Goal: Communication & Community: Answer question/provide support

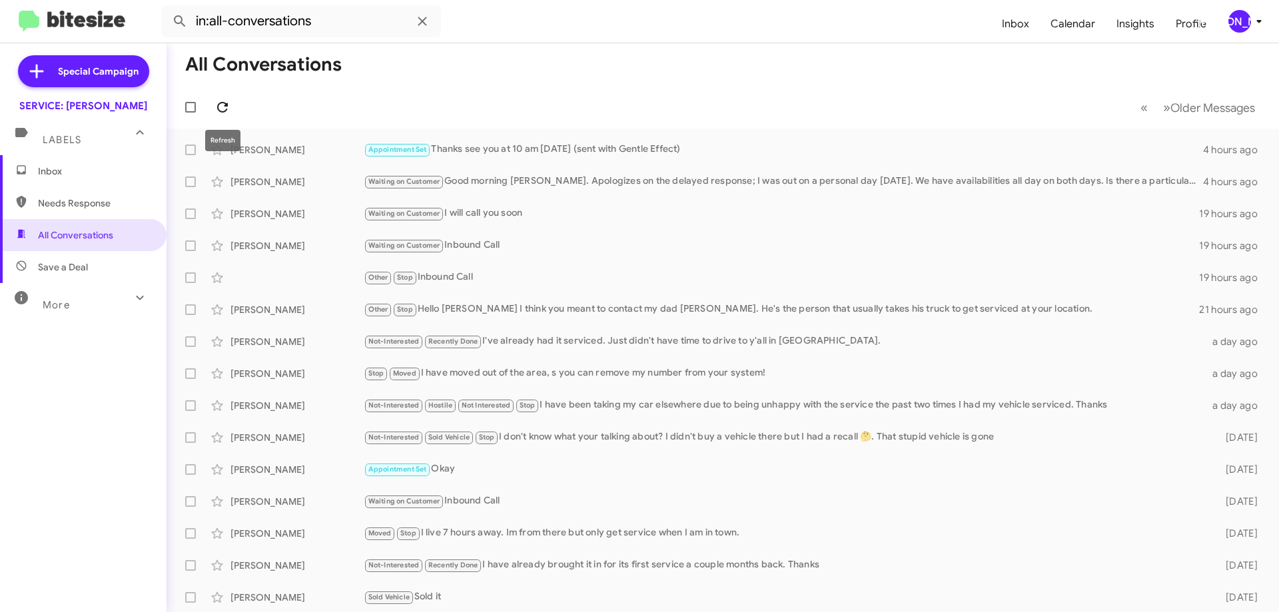
click at [227, 109] on icon at bounding box center [223, 107] width 16 height 16
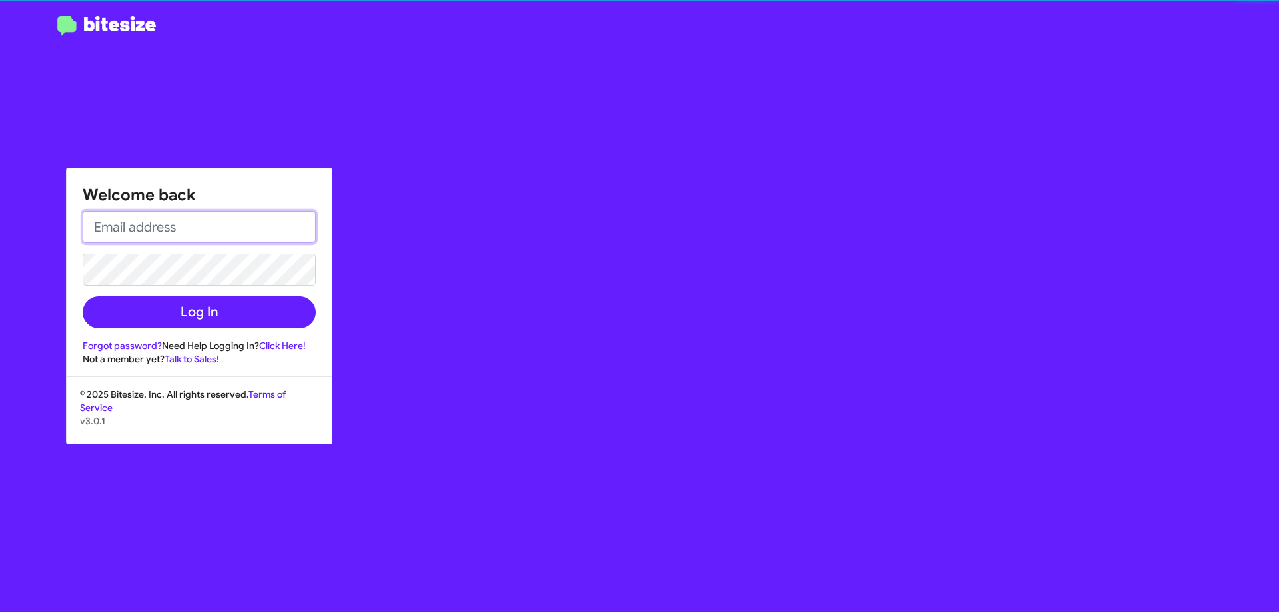
type input "[EMAIL_ADDRESS][DOMAIN_NAME]"
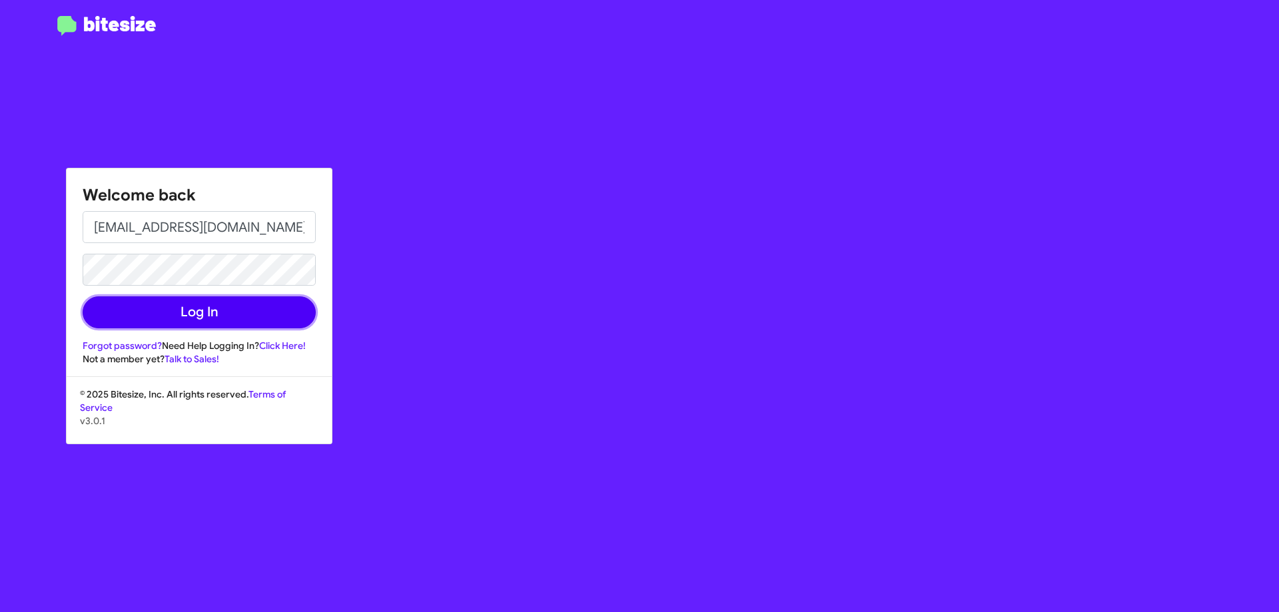
click at [240, 314] on button "Log In" at bounding box center [199, 313] width 233 height 32
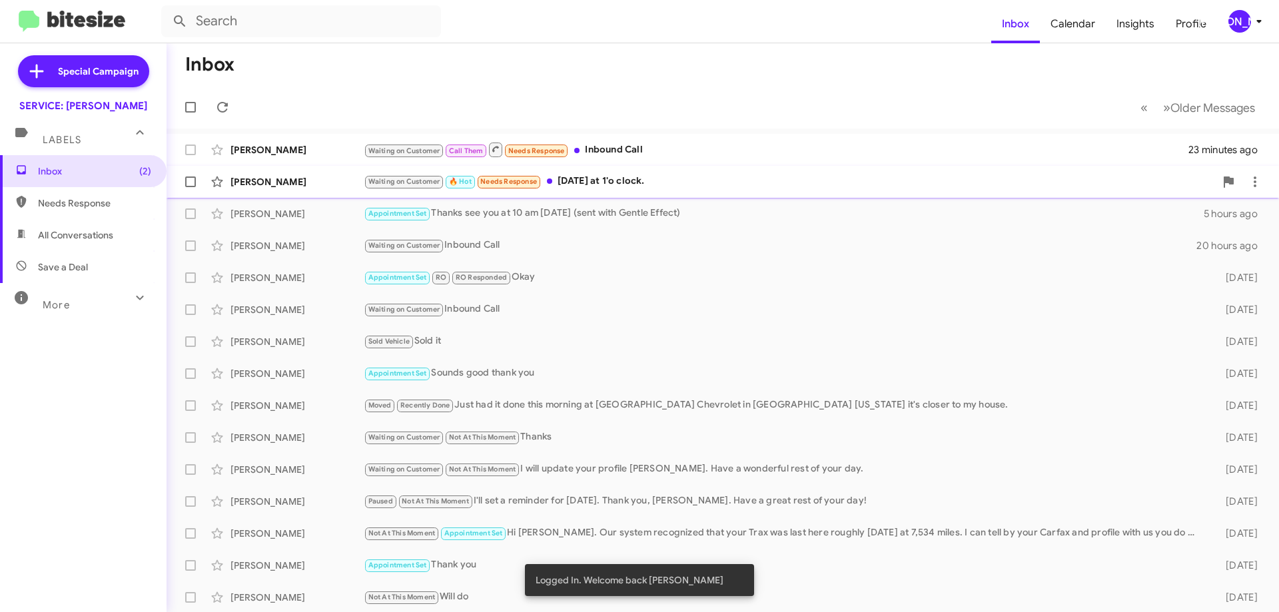
click at [618, 181] on div "Waiting on Customer 🔥 Hot Needs Response [DATE] at 1'o clock." at bounding box center [790, 181] width 852 height 15
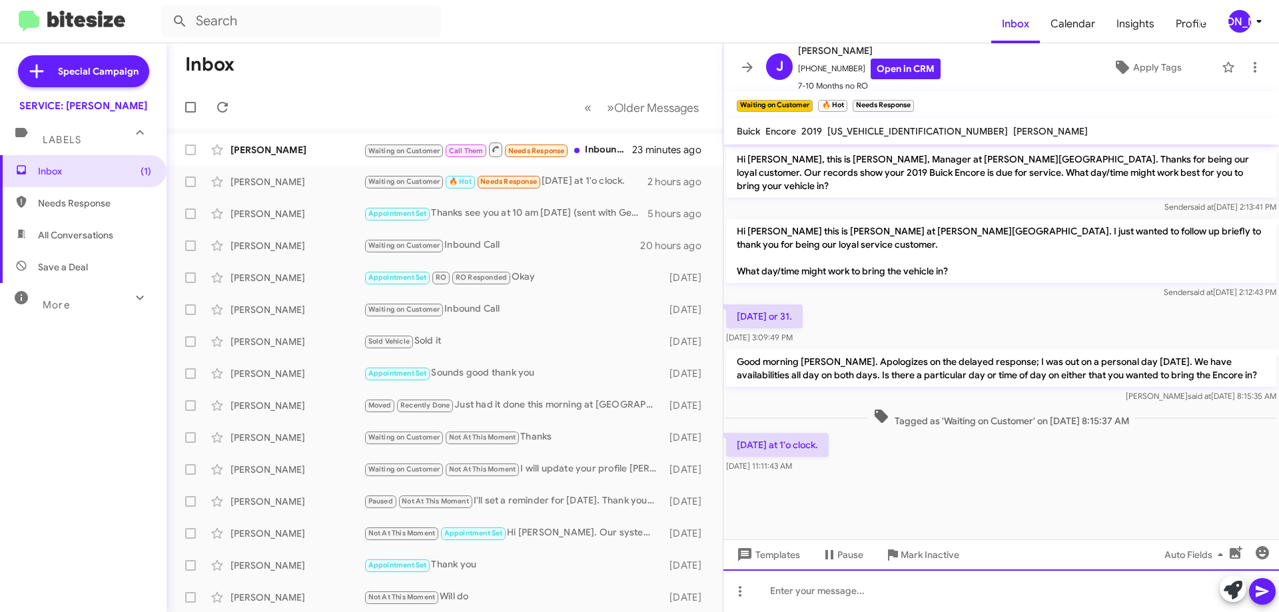
click at [845, 611] on div at bounding box center [1002, 591] width 556 height 43
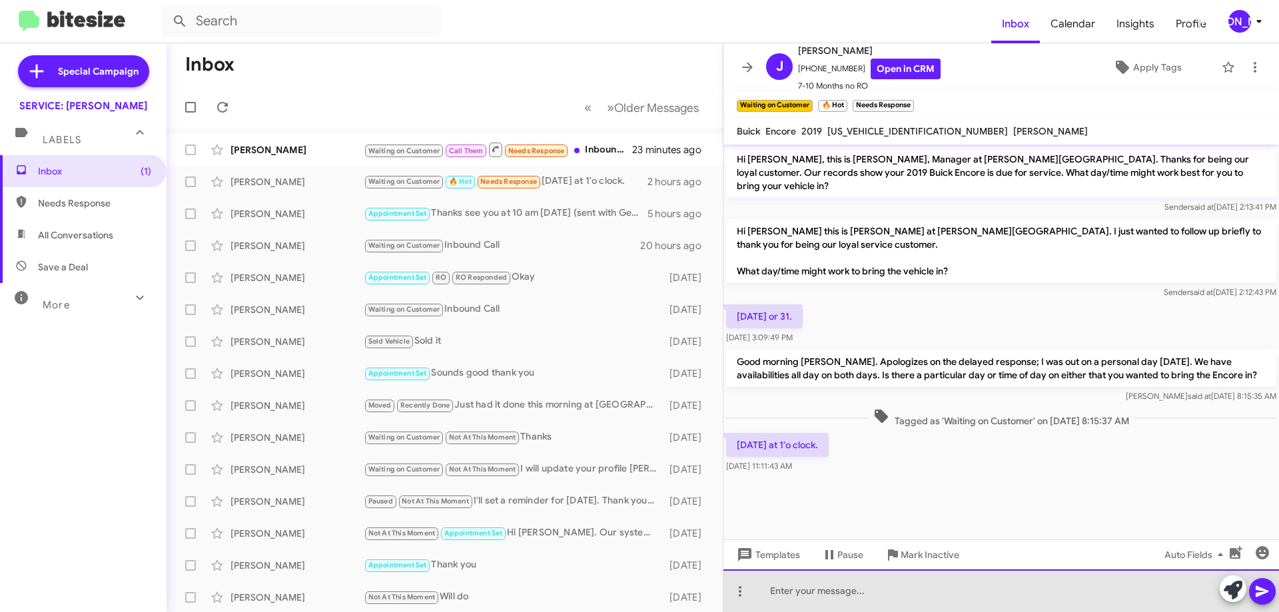
click at [846, 605] on div at bounding box center [1002, 591] width 556 height 43
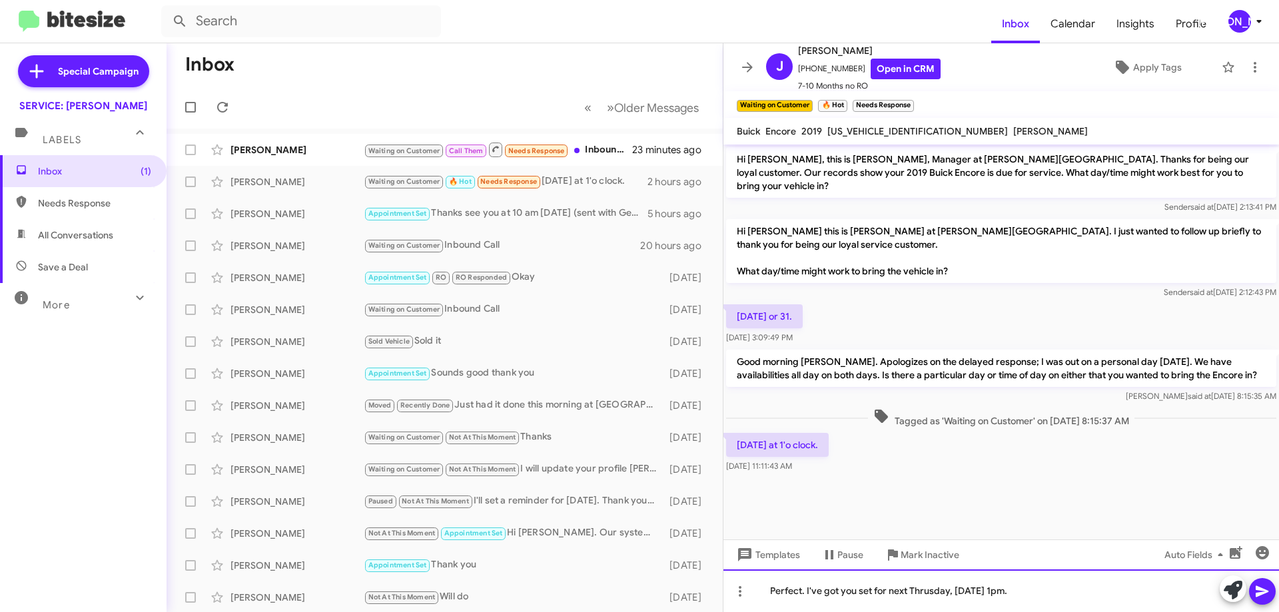
click at [928, 598] on div "Perfect. I've got you set for next Thrusday, [DATE] 1pm." at bounding box center [1002, 591] width 556 height 43
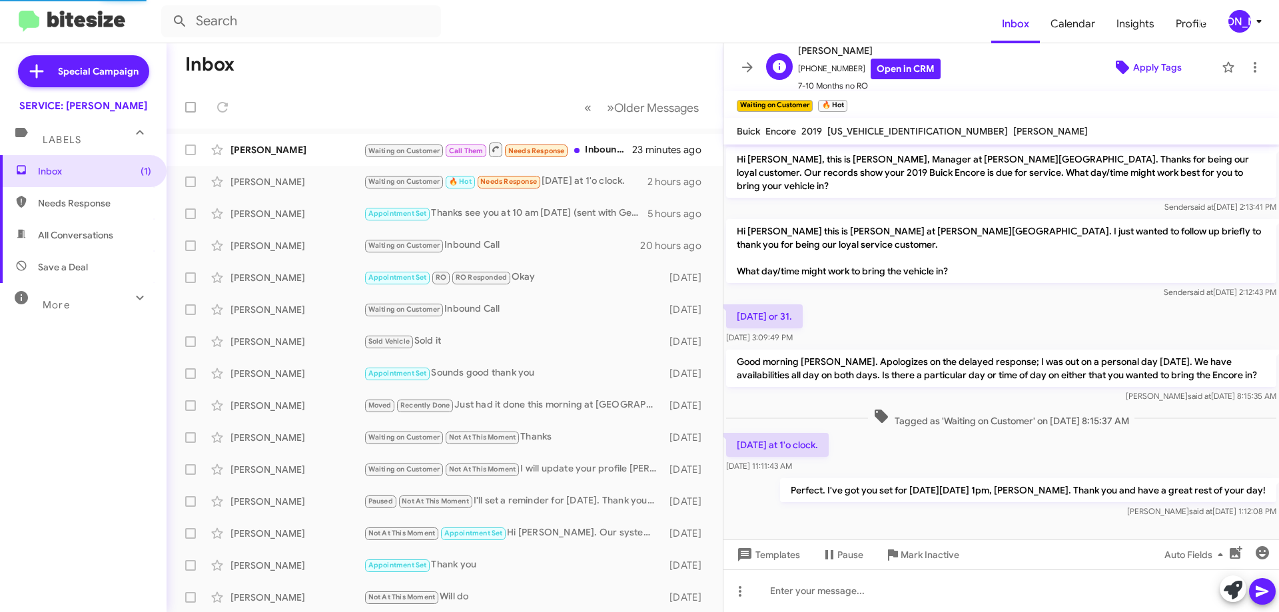
click at [1157, 64] on span "Apply Tags" at bounding box center [1157, 67] width 49 height 24
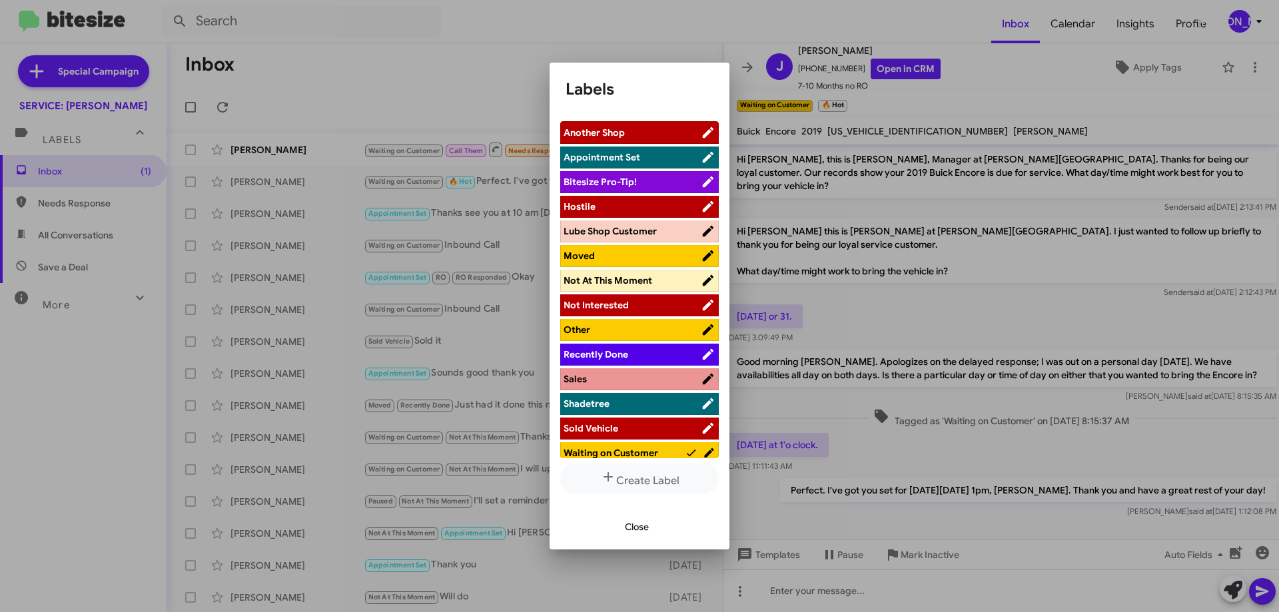
click at [628, 158] on span "Appointment Set" at bounding box center [602, 157] width 77 height 12
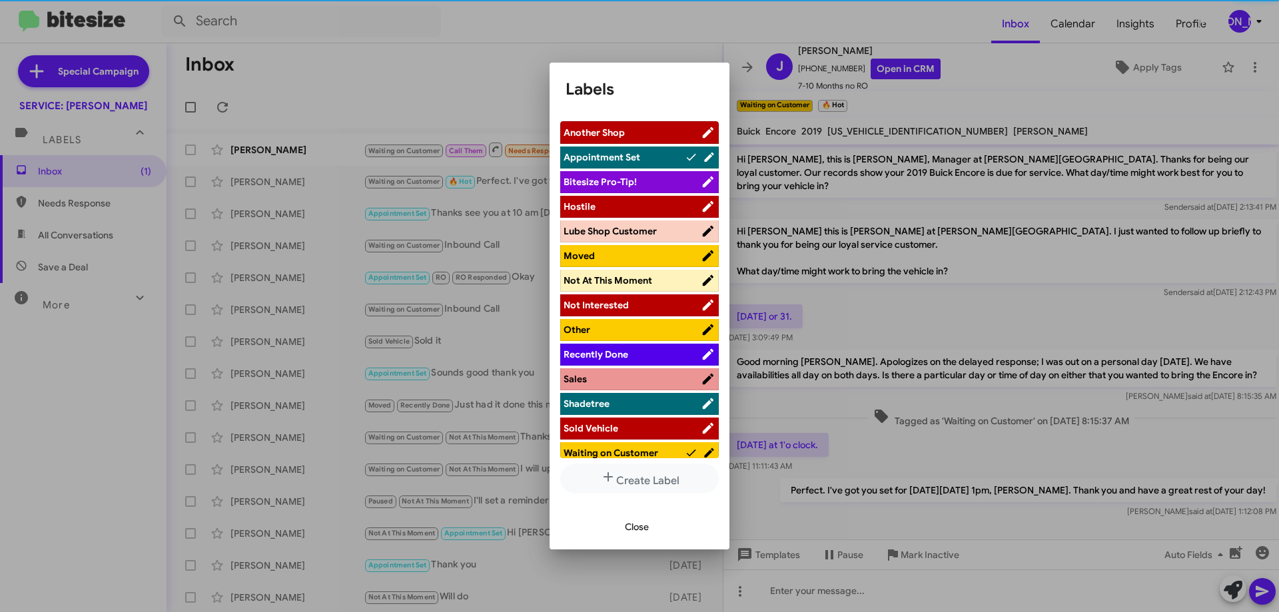
click at [636, 526] on span "Close" at bounding box center [637, 527] width 24 height 24
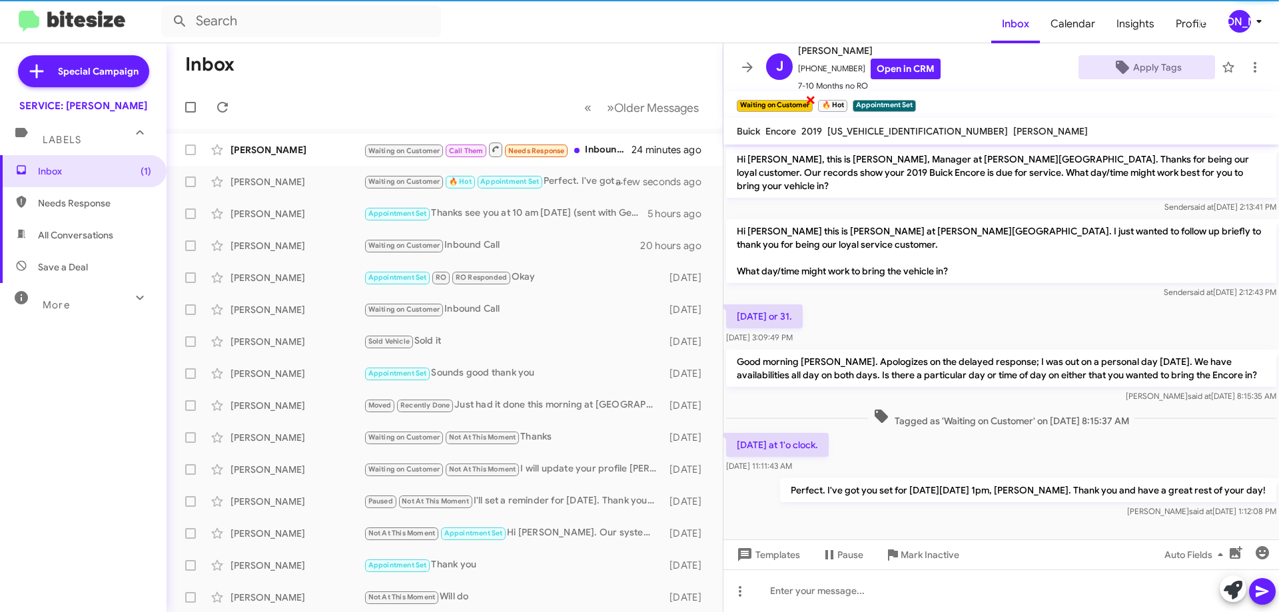
click at [812, 99] on span "×" at bounding box center [811, 99] width 11 height 16
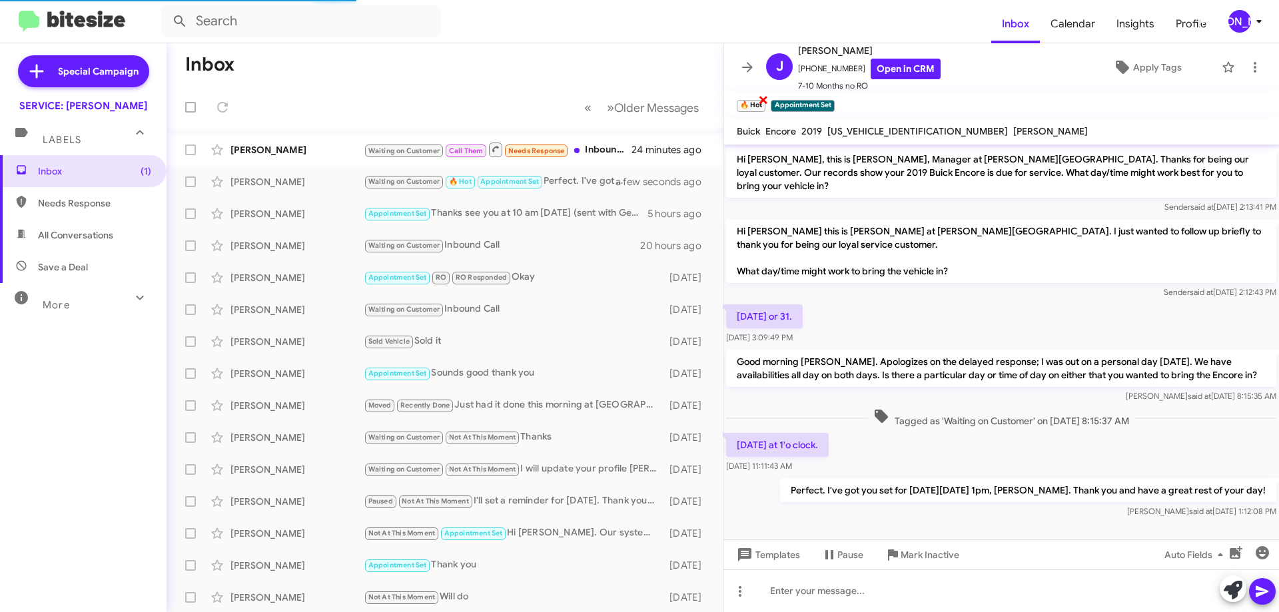
click at [766, 97] on span "×" at bounding box center [763, 99] width 11 height 16
click at [1248, 73] on icon at bounding box center [1255, 67] width 16 height 16
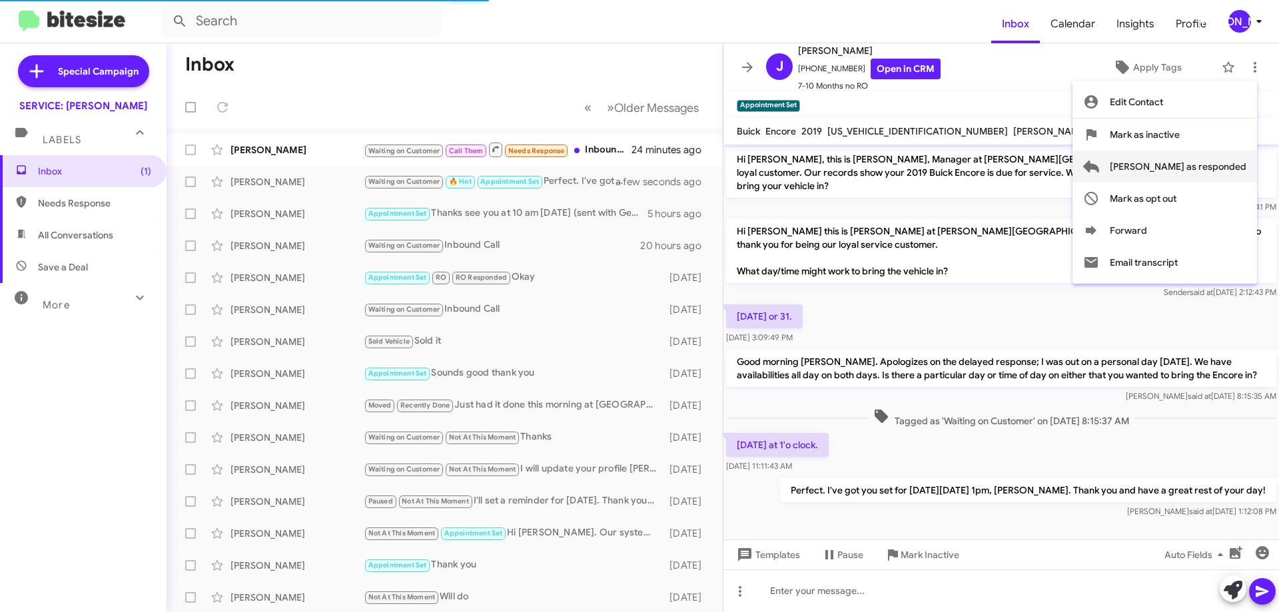
click at [1195, 174] on span "[PERSON_NAME] as responded" at bounding box center [1178, 167] width 137 height 32
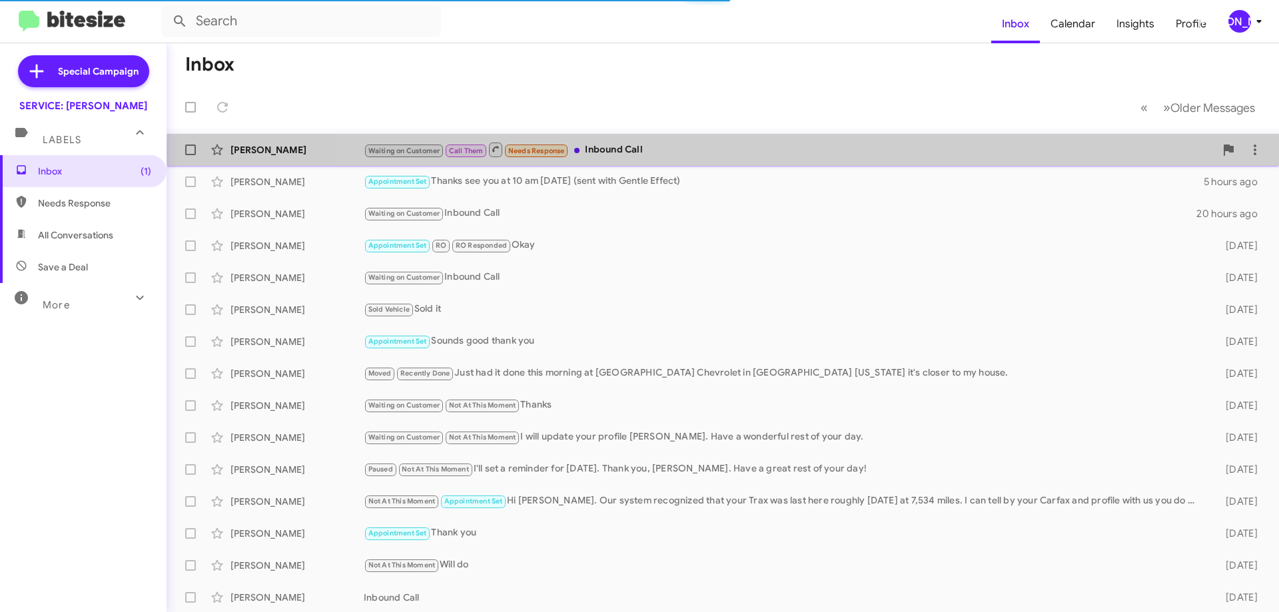
click at [772, 153] on div "Waiting on Customer Call Them Needs Response Inbound Call" at bounding box center [790, 149] width 852 height 17
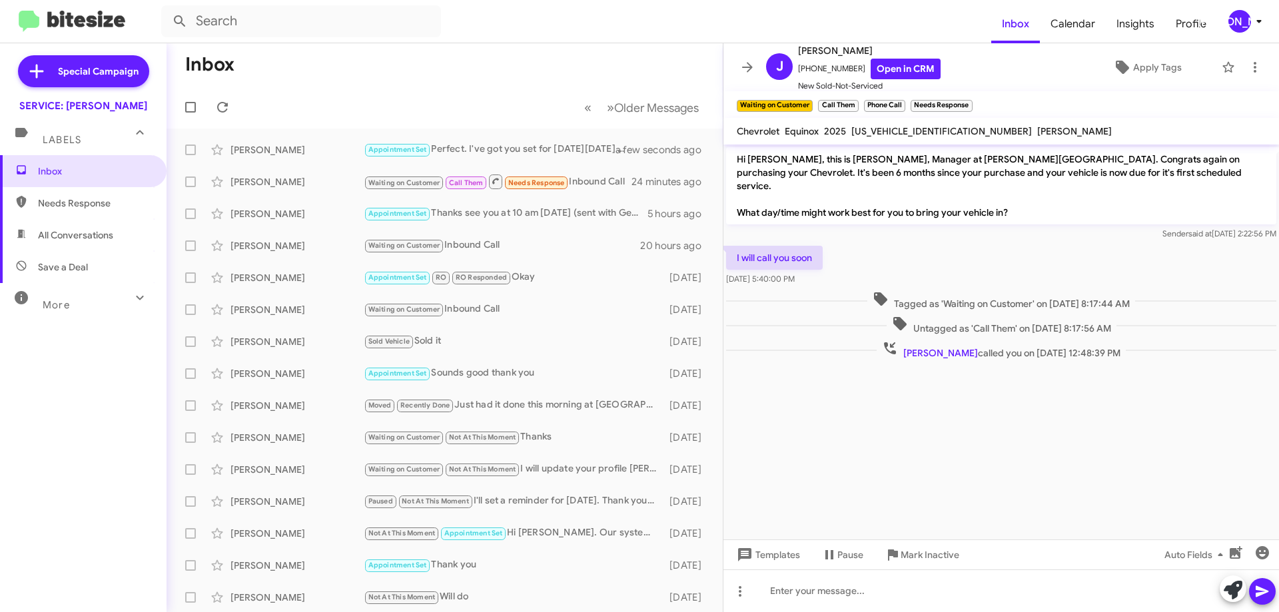
click at [919, 134] on span "[US_VEHICLE_IDENTIFICATION_NUMBER]" at bounding box center [942, 131] width 181 height 12
copy span "[US_VEHICLE_IDENTIFICATION_NUMBER]"
click at [857, 102] on span "×" at bounding box center [857, 99] width 11 height 16
click at [857, 102] on span "×" at bounding box center [857, 99] width 8 height 16
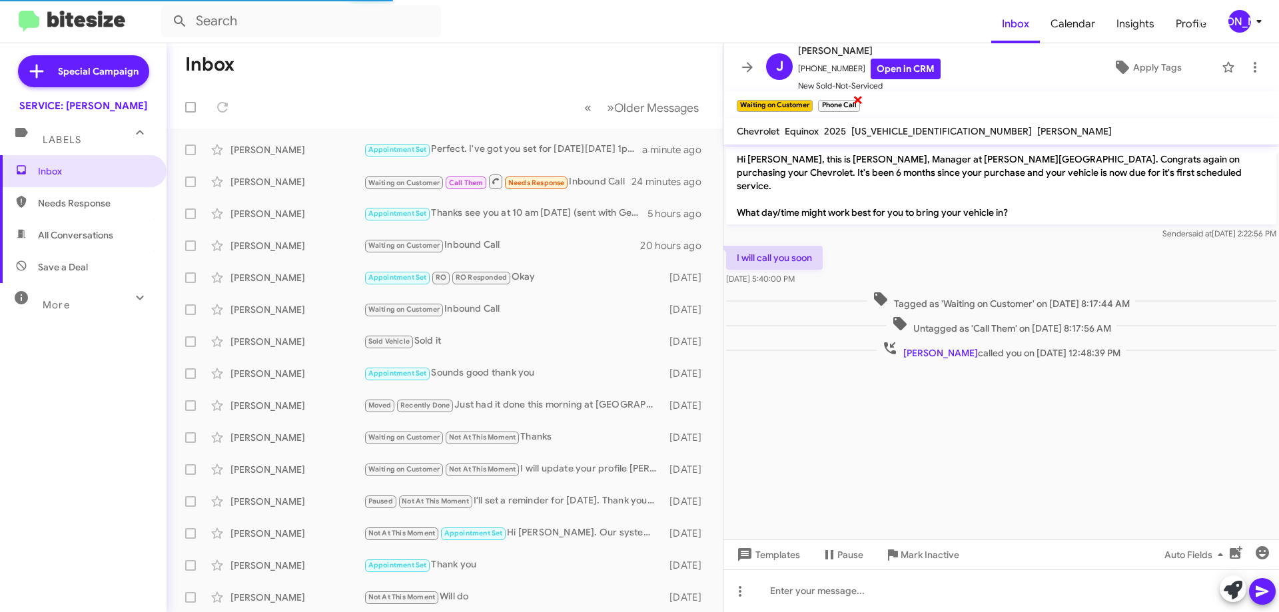
click at [858, 103] on span "×" at bounding box center [858, 99] width 11 height 16
click at [1250, 61] on icon at bounding box center [1255, 67] width 16 height 16
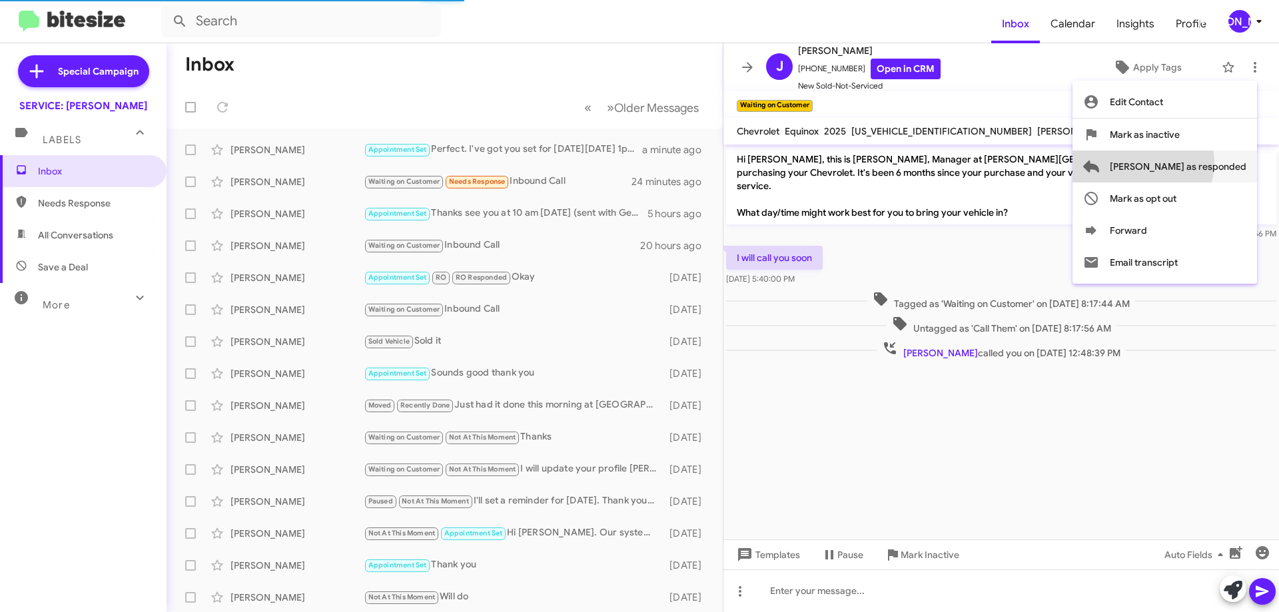
click at [1196, 163] on span "[PERSON_NAME] as responded" at bounding box center [1178, 167] width 137 height 32
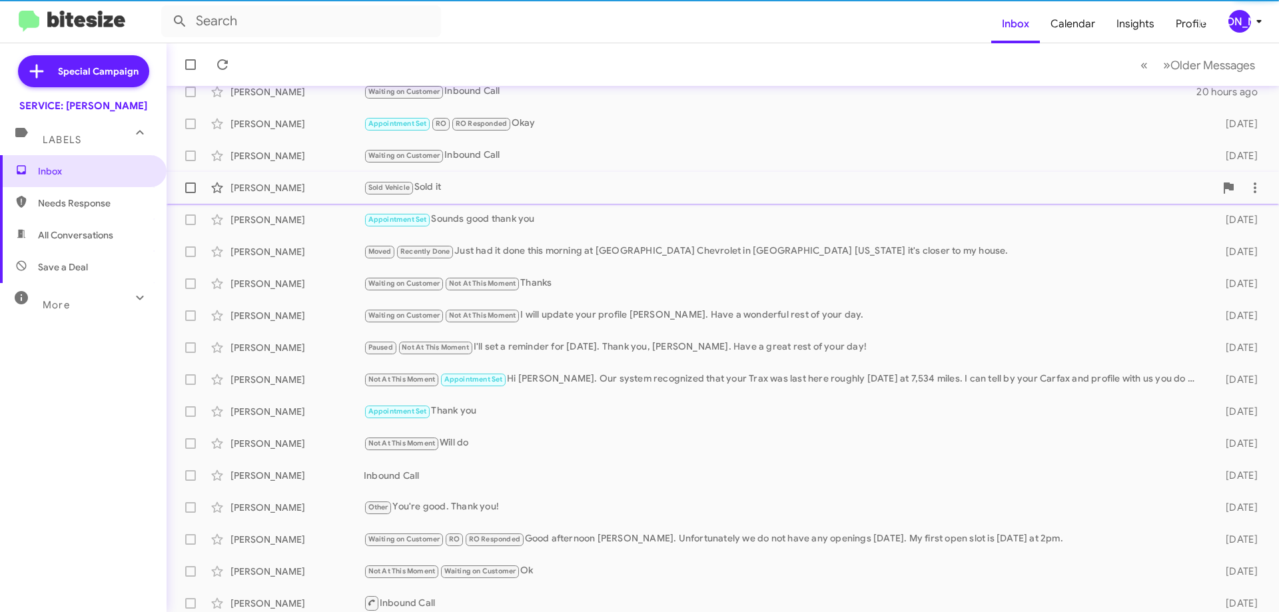
scroll to position [161, 0]
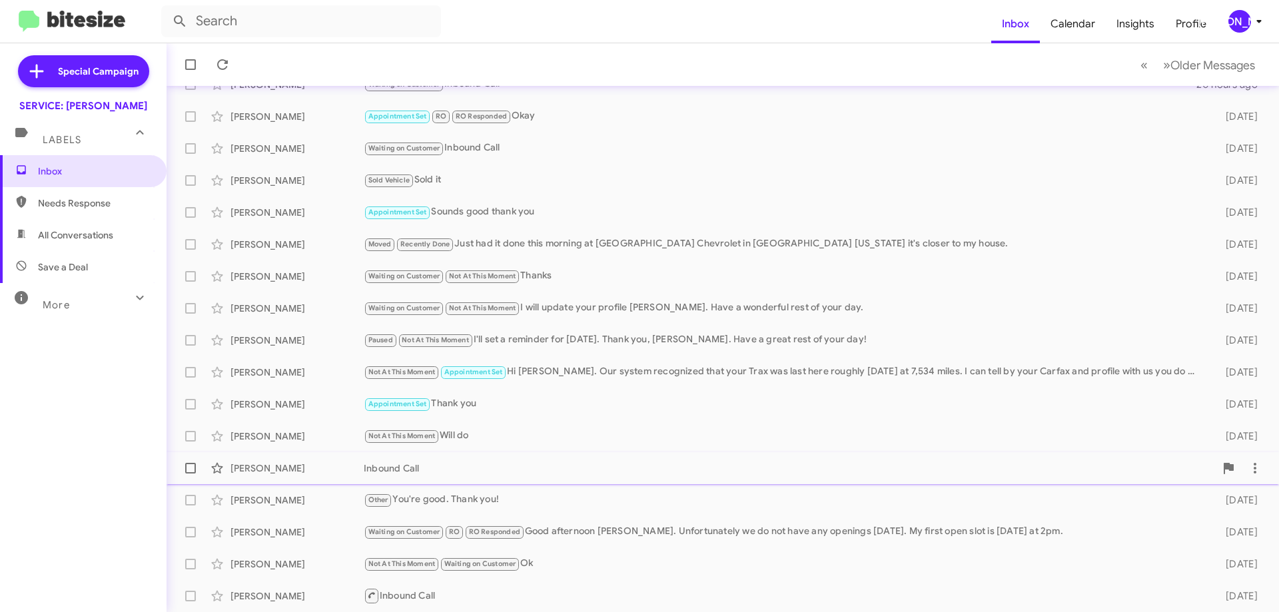
click at [445, 468] on div "Inbound Call" at bounding box center [790, 468] width 852 height 13
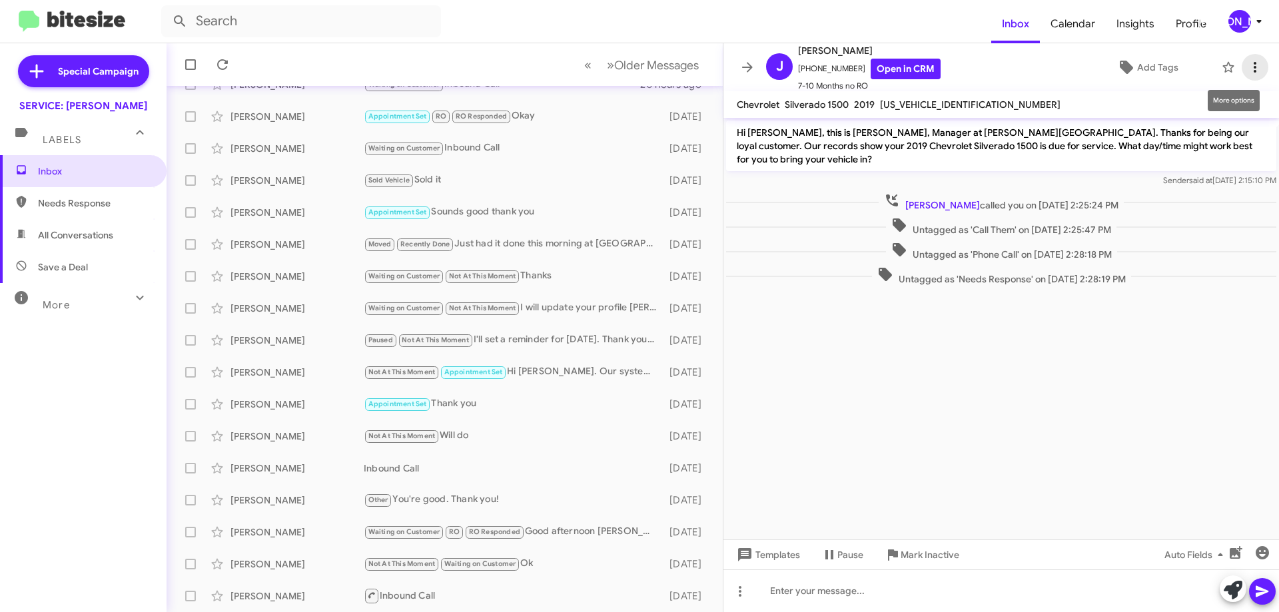
click at [1248, 59] on button at bounding box center [1255, 67] width 27 height 27
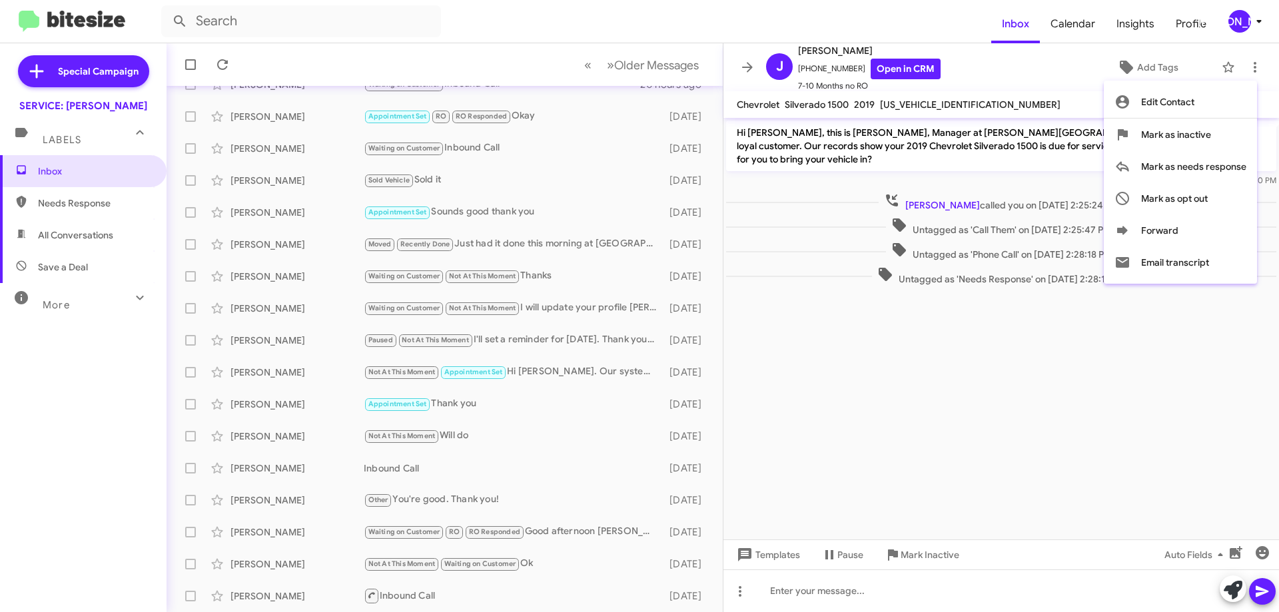
drag, startPoint x: 1039, startPoint y: 73, endPoint x: 1052, endPoint y: 73, distance: 12.7
click at [1043, 73] on div at bounding box center [639, 306] width 1279 height 612
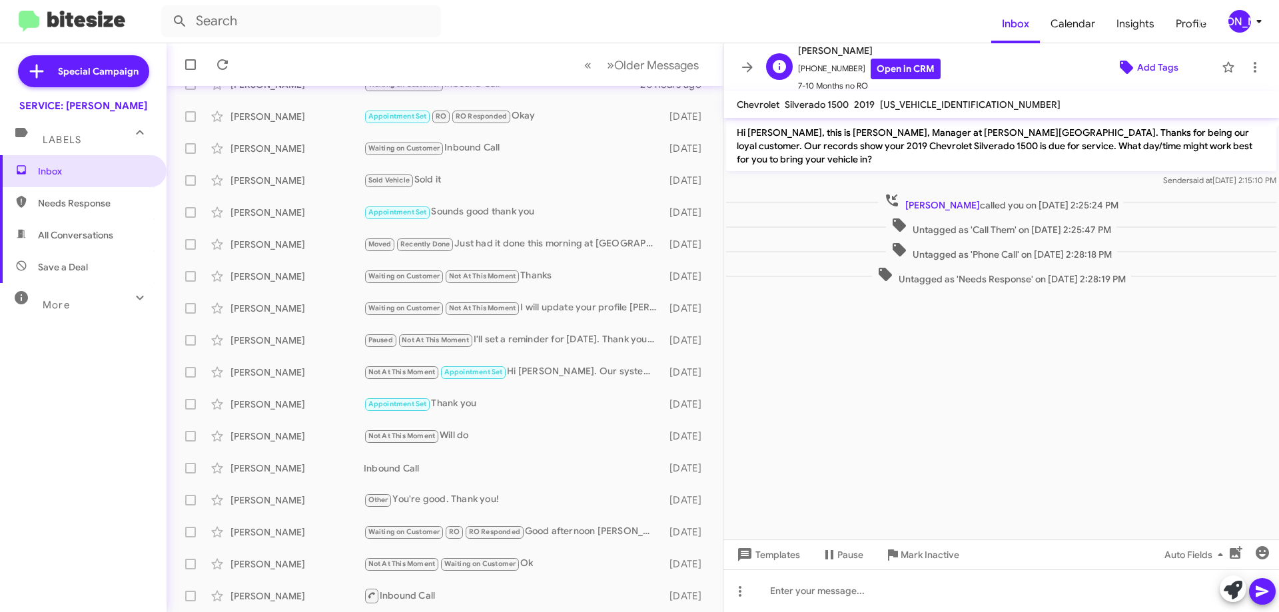
click at [1137, 69] on span "Add Tags" at bounding box center [1157, 67] width 41 height 24
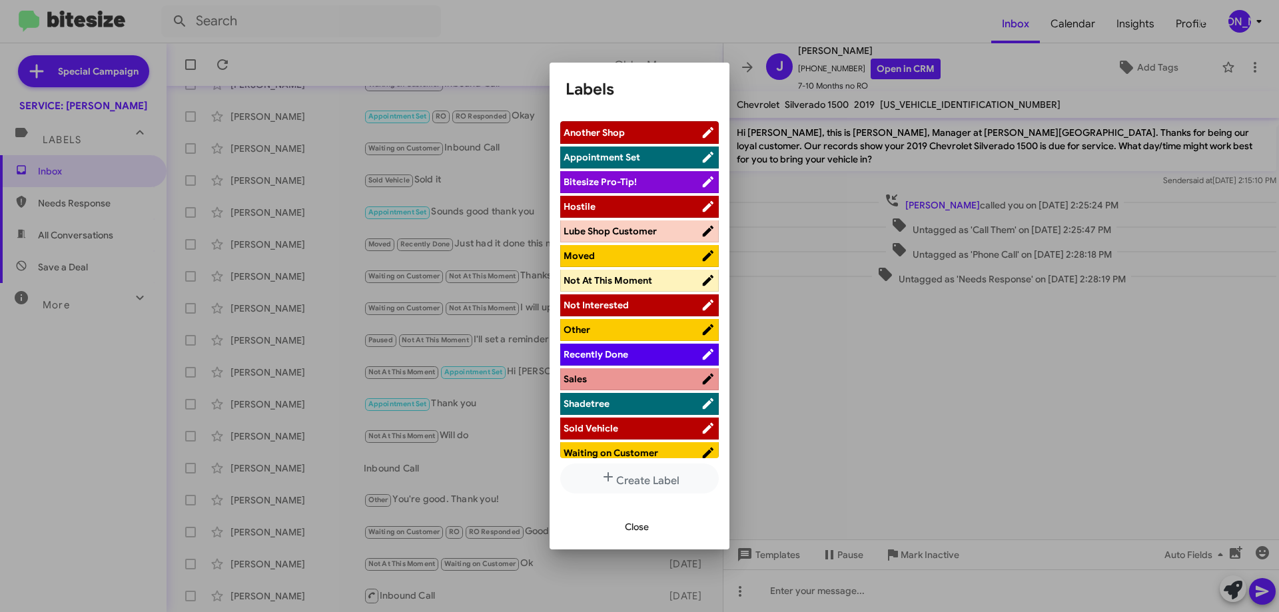
click at [628, 449] on span "Waiting on Customer" at bounding box center [611, 453] width 95 height 12
click at [640, 526] on span "Close" at bounding box center [637, 527] width 24 height 24
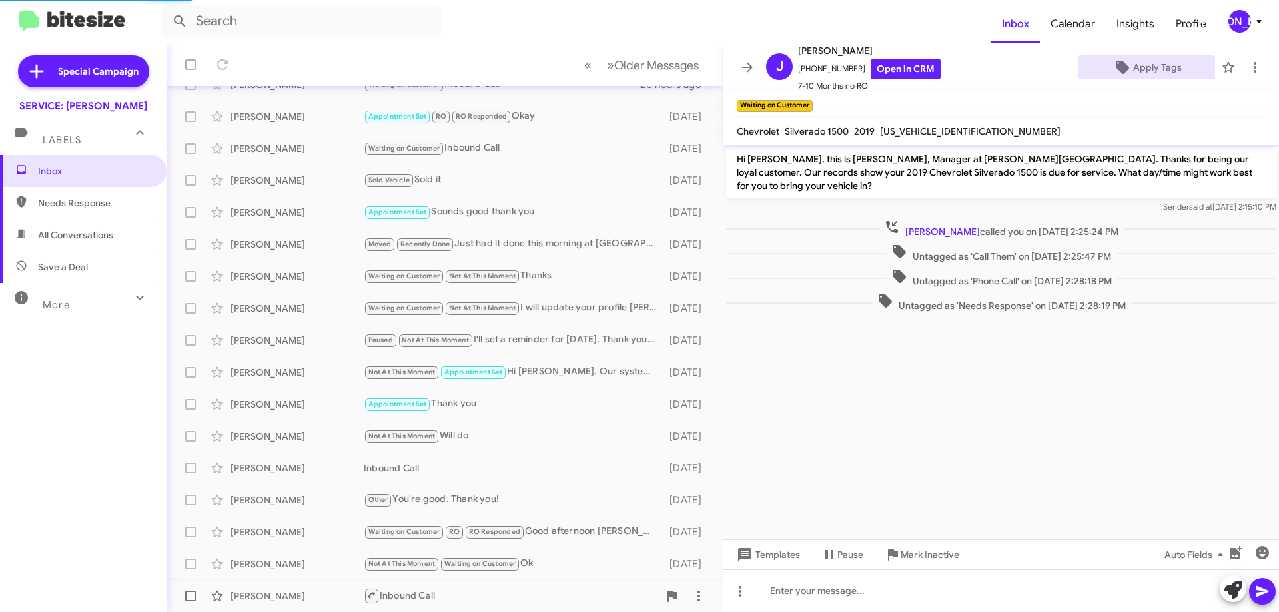
click at [468, 592] on div "Inbound Call" at bounding box center [511, 596] width 295 height 17
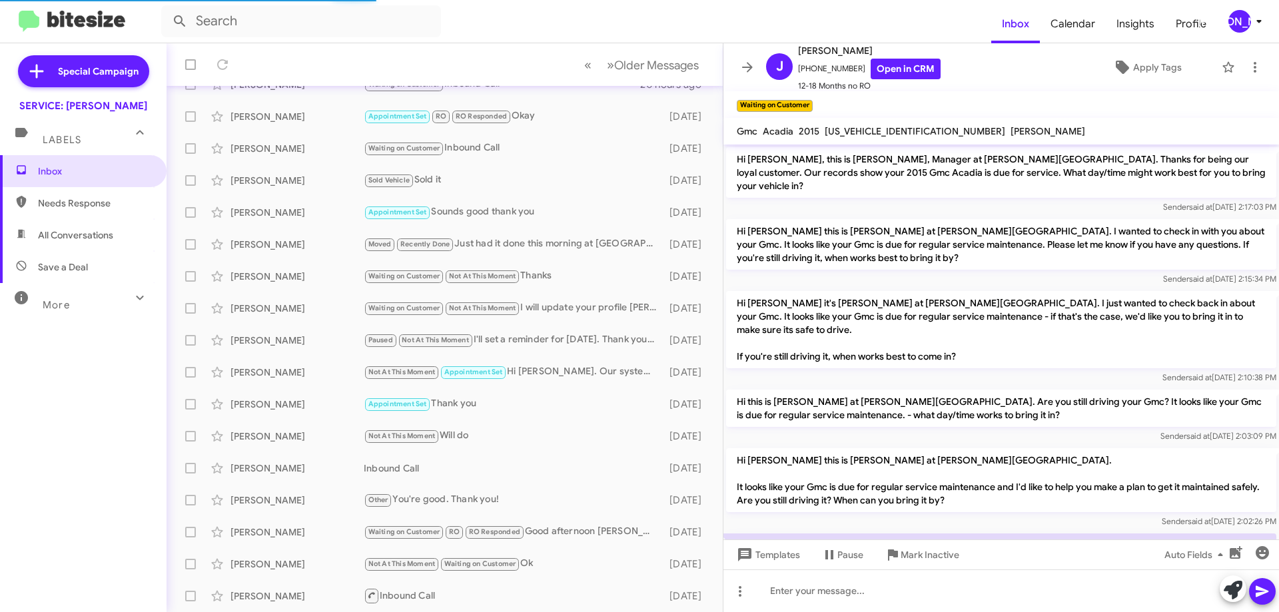
scroll to position [167, 0]
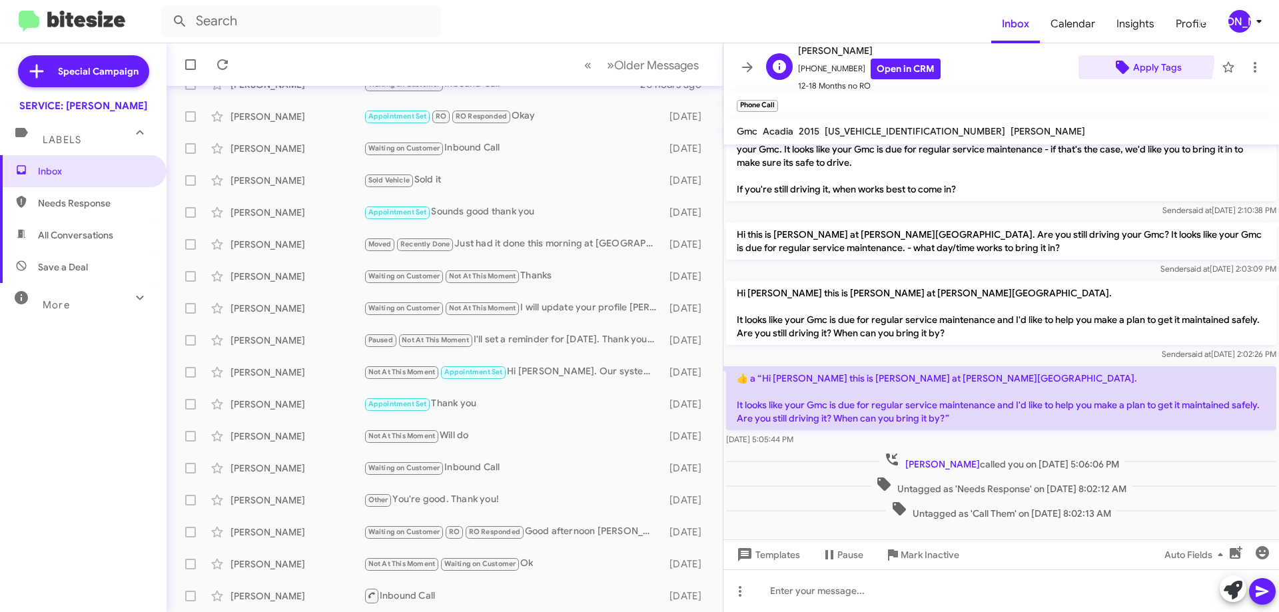
click at [1138, 60] on span "Apply Tags" at bounding box center [1157, 67] width 49 height 24
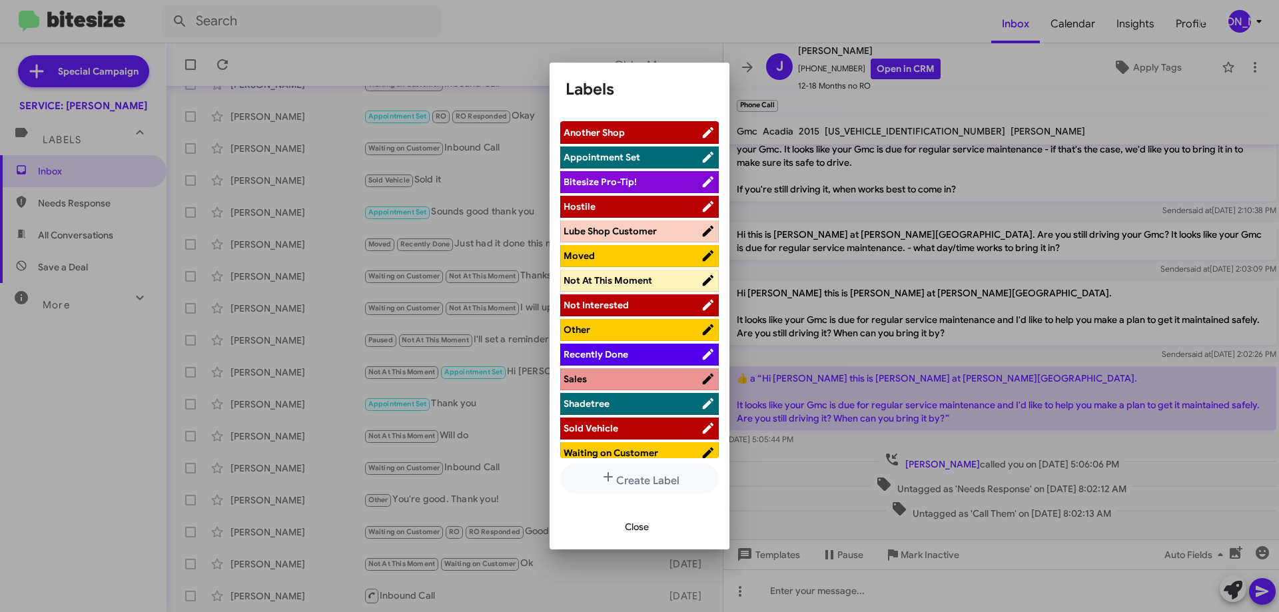
click at [631, 452] on span "Waiting on Customer" at bounding box center [611, 453] width 95 height 12
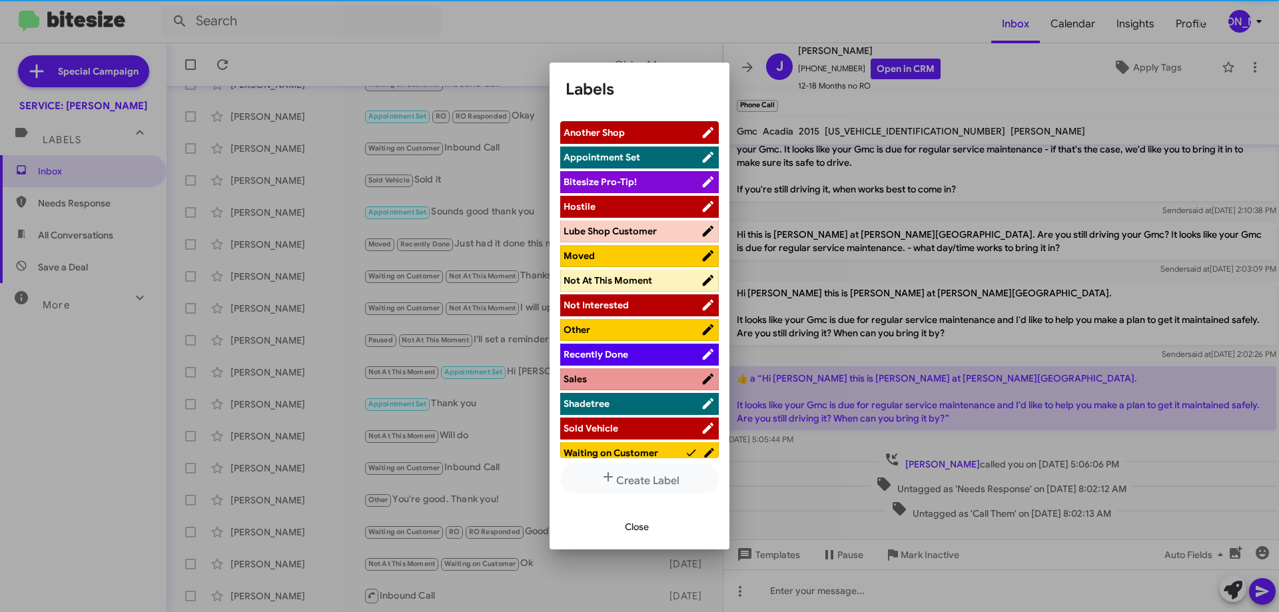
click at [632, 527] on span "Close" at bounding box center [637, 527] width 24 height 24
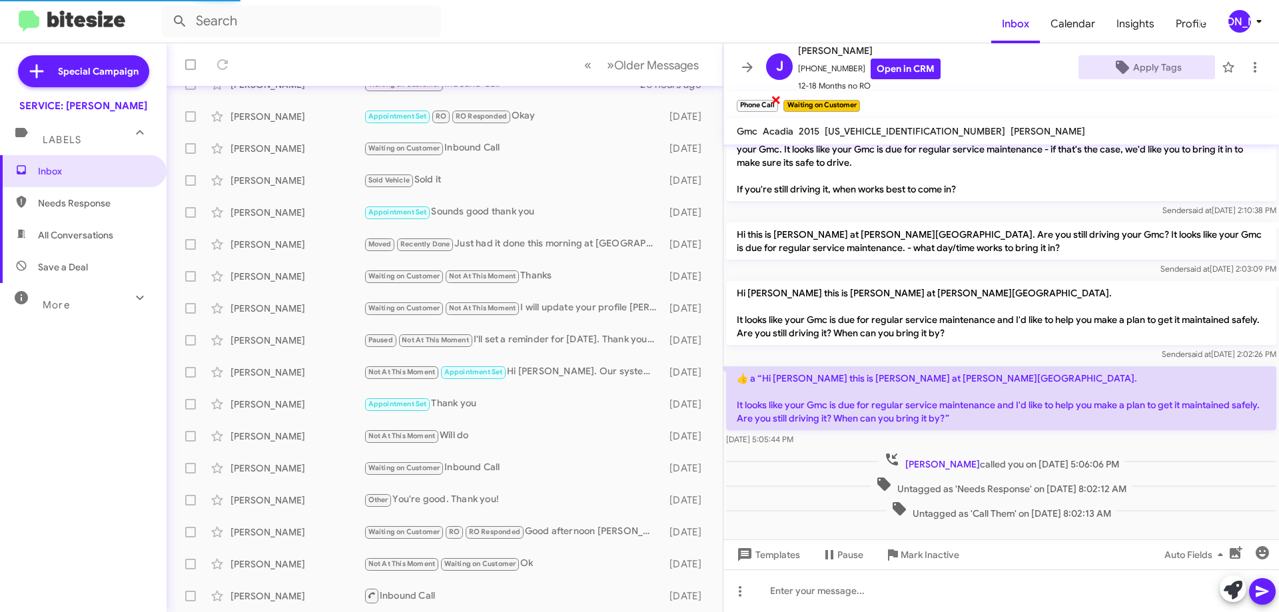
click at [774, 97] on span "×" at bounding box center [776, 99] width 11 height 16
click at [70, 241] on span "All Conversations" at bounding box center [75, 235] width 75 height 13
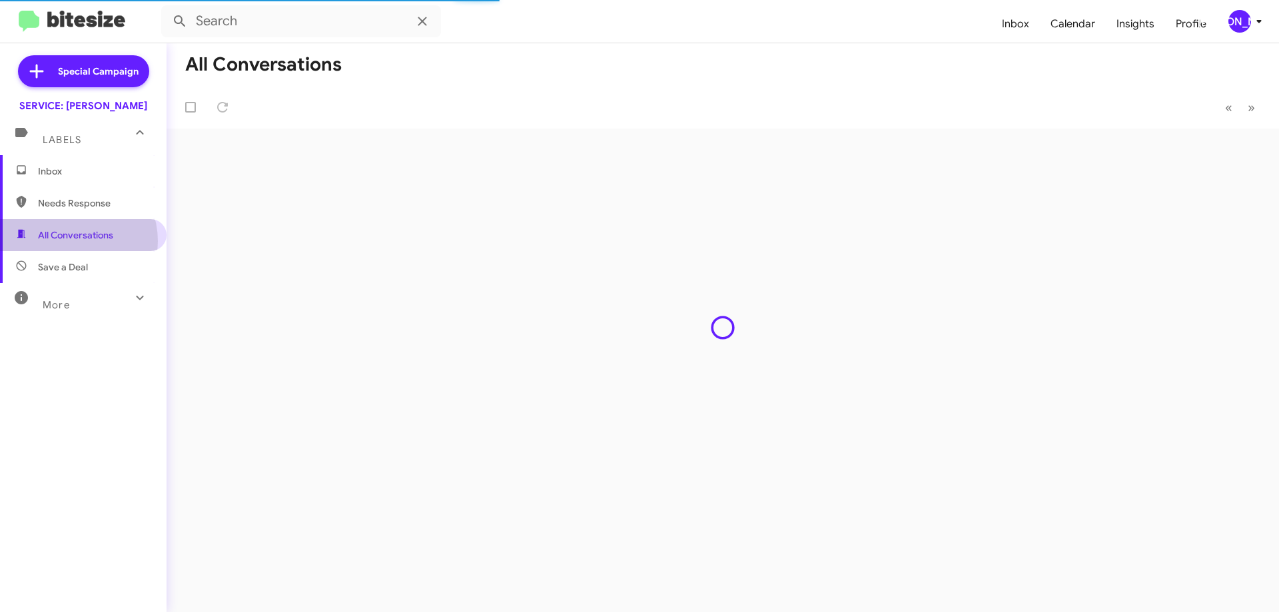
type input "in:all-conversations"
